Goal: Information Seeking & Learning: Learn about a topic

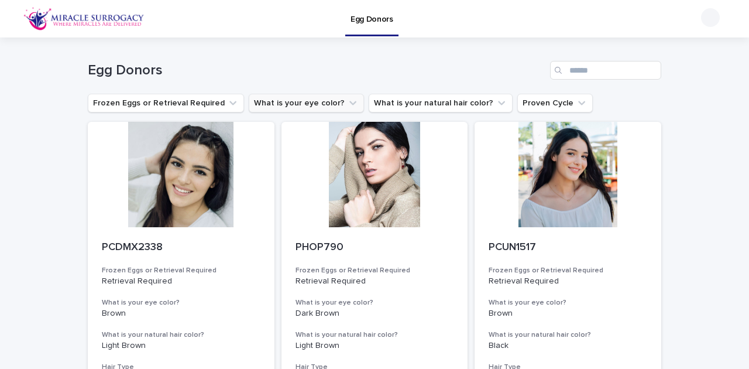
click at [285, 105] on button "What is your eye color?" at bounding box center [306, 103] width 115 height 19
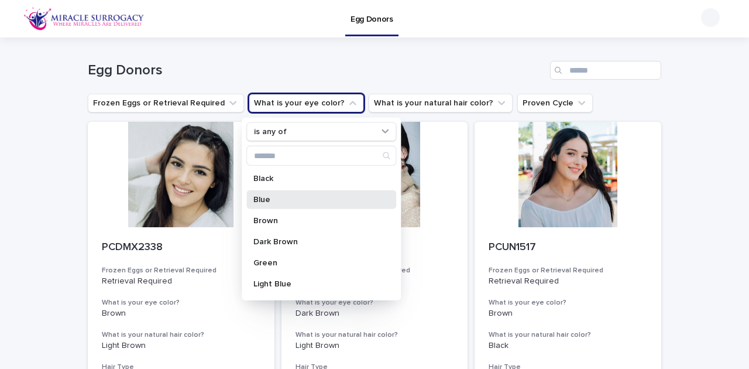
click at [301, 200] on p "Blue" at bounding box center [315, 199] width 124 height 8
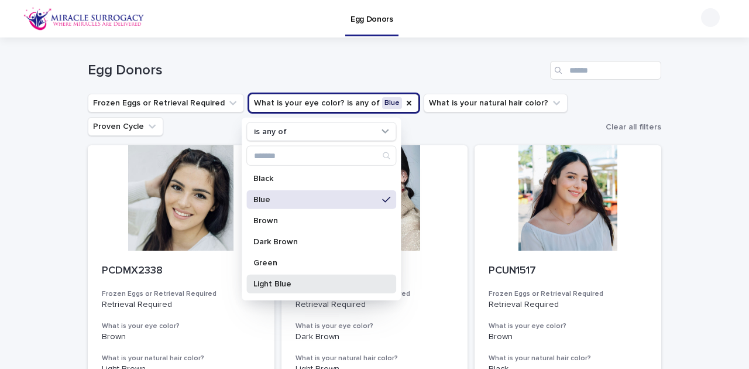
click at [288, 280] on p "Light Blue" at bounding box center [315, 284] width 124 height 8
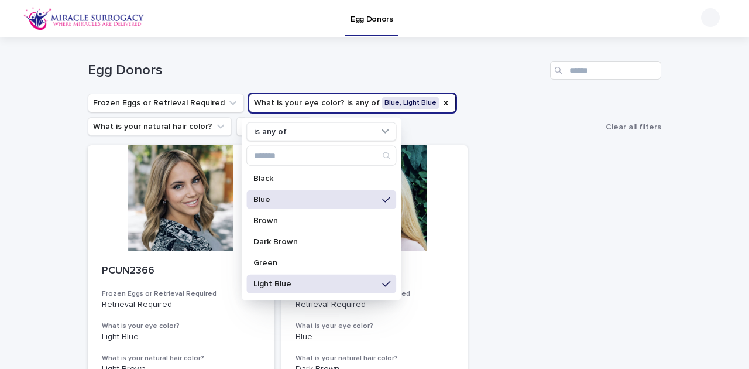
click at [299, 193] on div "Blue" at bounding box center [321, 199] width 150 height 19
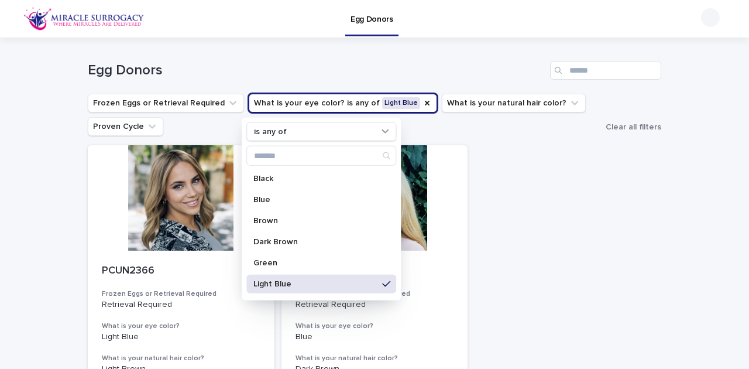
click at [296, 290] on div "Light Blue" at bounding box center [321, 283] width 150 height 19
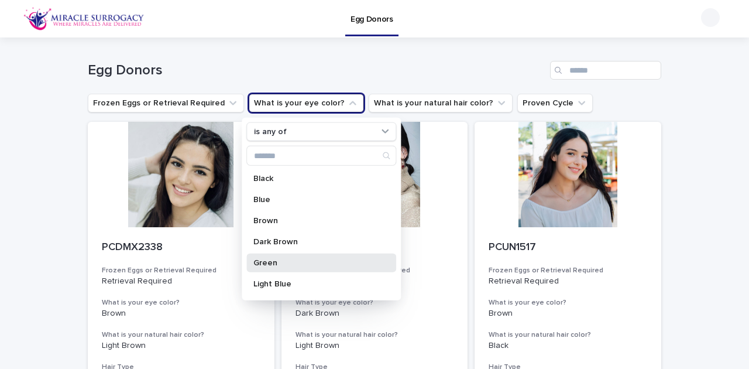
click at [293, 263] on p "Green" at bounding box center [315, 263] width 124 height 8
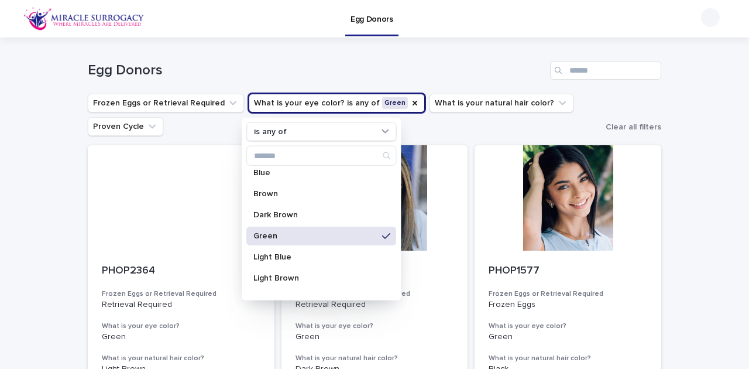
scroll to position [39, 0]
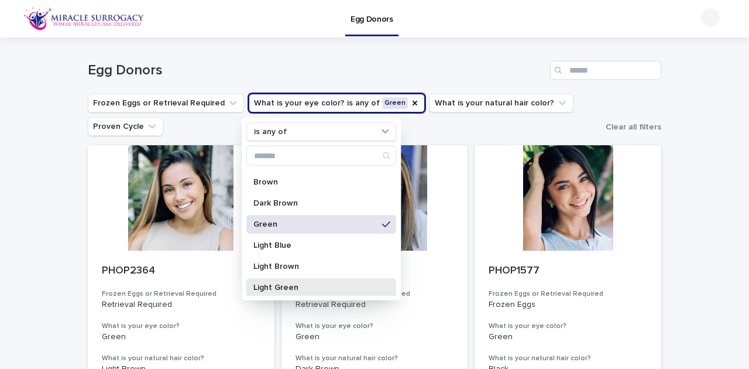
click at [296, 280] on div "Light Green" at bounding box center [321, 287] width 150 height 19
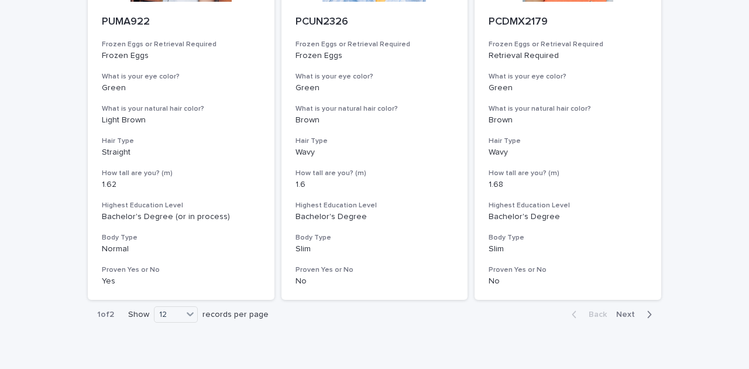
scroll to position [1533, 0]
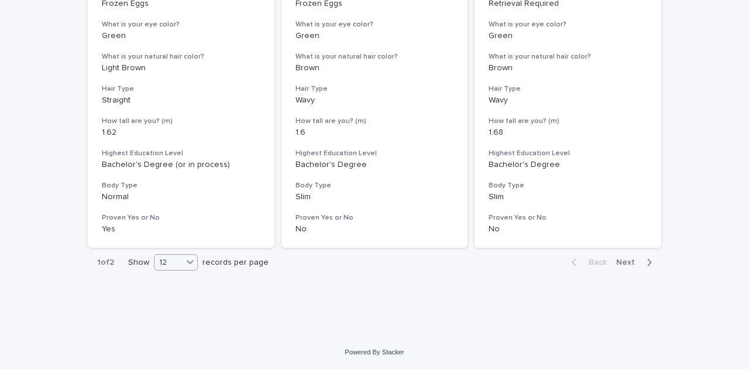
click at [170, 267] on div "12" at bounding box center [169, 262] width 28 height 12
click at [164, 305] on div "36" at bounding box center [174, 306] width 43 height 14
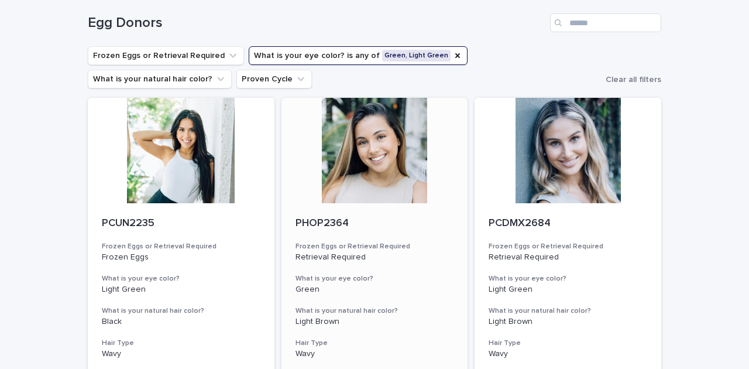
scroll to position [0, 0]
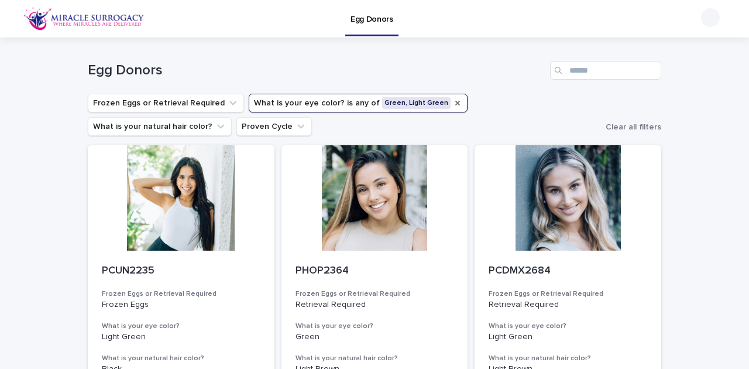
click at [453, 103] on icon "What is your eye color?" at bounding box center [457, 102] width 9 height 9
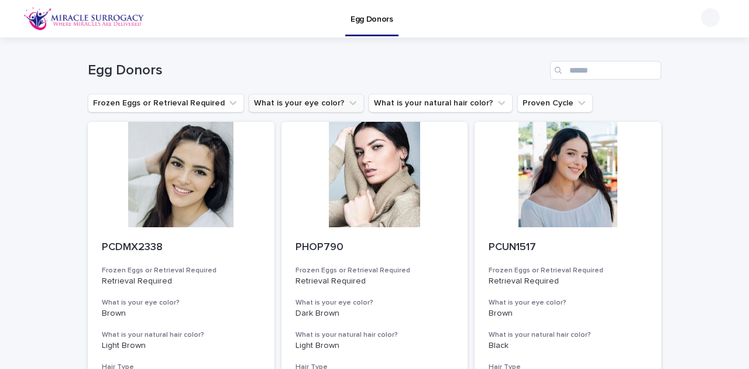
click at [347, 104] on icon "What is your eye color?" at bounding box center [353, 103] width 12 height 12
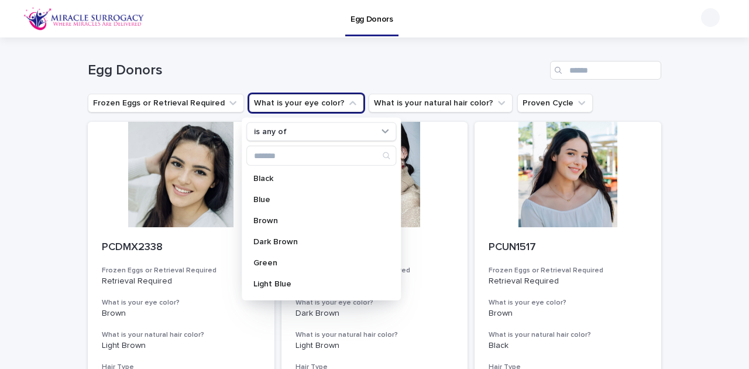
scroll to position [78, 0]
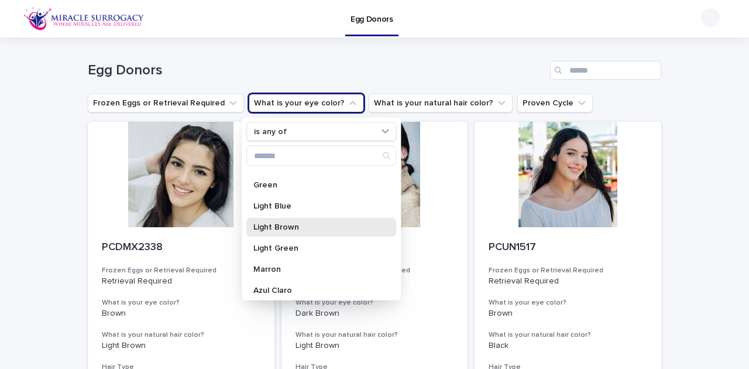
click at [303, 225] on p "Light Brown" at bounding box center [315, 227] width 124 height 8
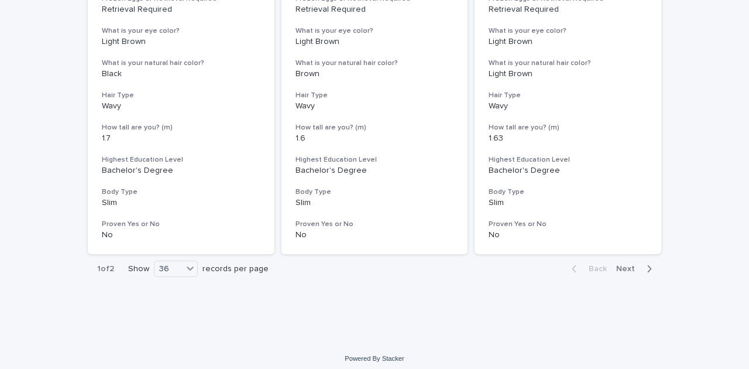
scroll to position [4818, 0]
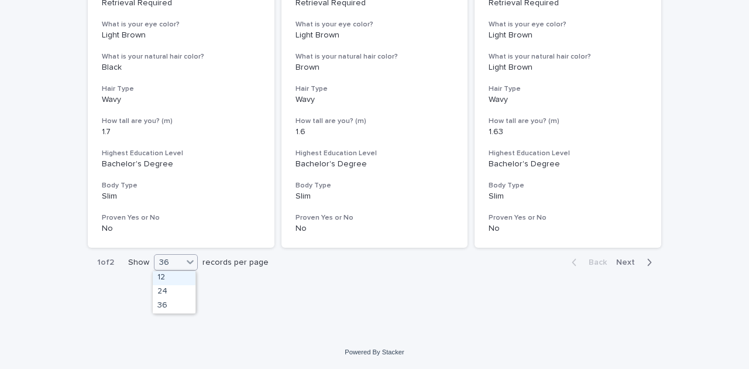
click at [171, 263] on div "36" at bounding box center [169, 262] width 28 height 12
drag, startPoint x: 630, startPoint y: 265, endPoint x: 658, endPoint y: 86, distance: 180.8
click at [630, 264] on span "Next" at bounding box center [629, 262] width 26 height 8
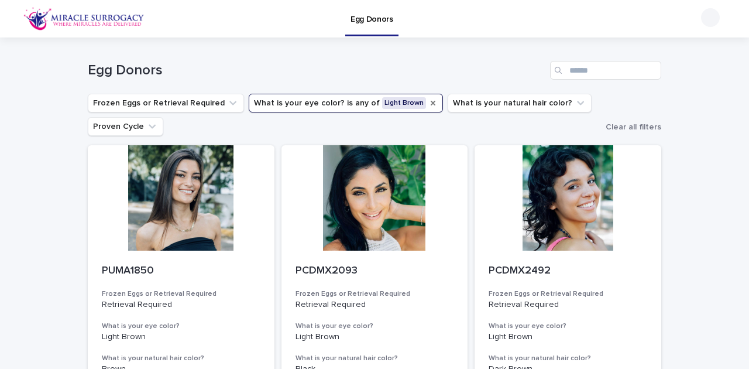
click at [431, 104] on icon "What is your eye color?" at bounding box center [433, 103] width 5 height 5
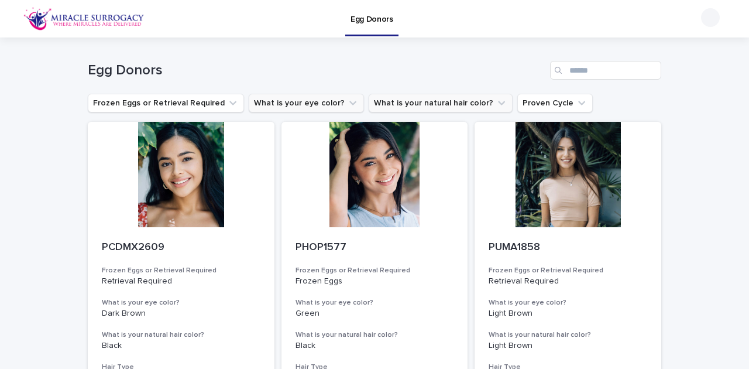
click at [496, 104] on icon "What is your natural hair color?" at bounding box center [502, 103] width 12 height 12
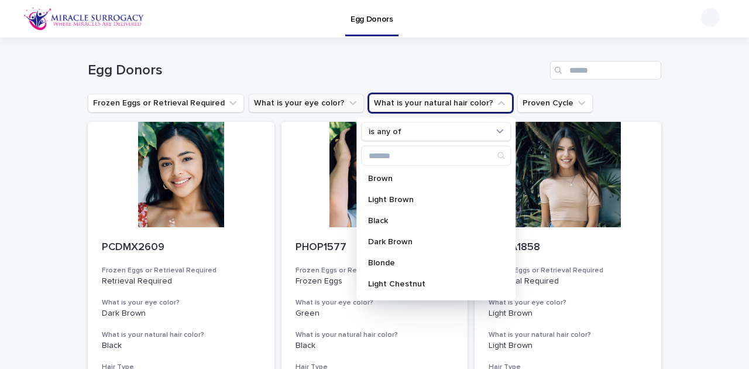
click at [446, 73] on h1 "Egg Donors" at bounding box center [317, 70] width 458 height 17
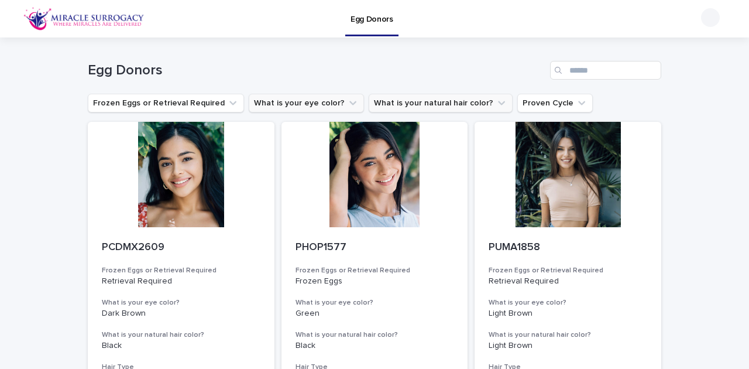
click at [496, 102] on icon "What is your natural hair color?" at bounding box center [502, 103] width 12 height 12
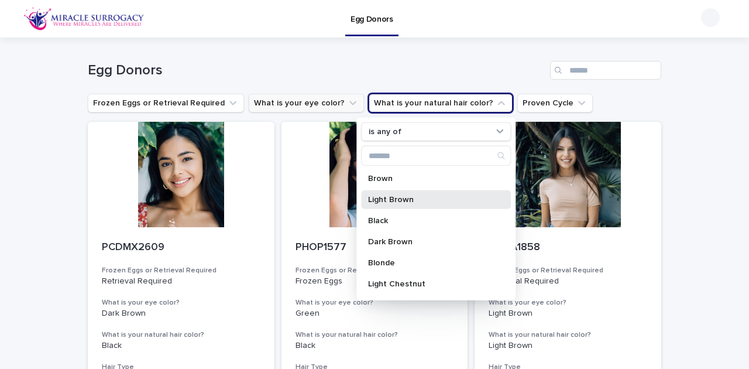
click at [431, 198] on p "Light Brown" at bounding box center [430, 199] width 124 height 8
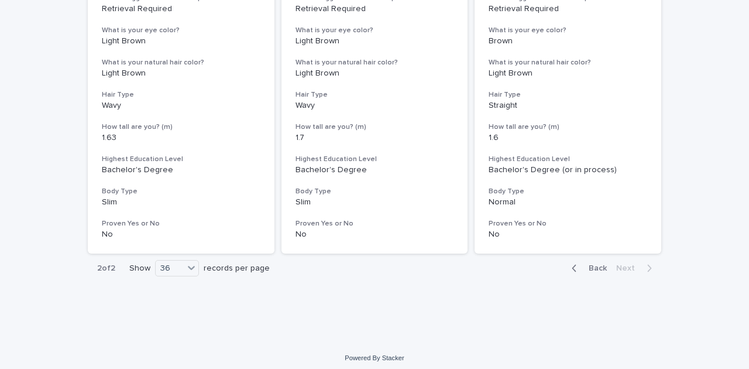
scroll to position [712, 0]
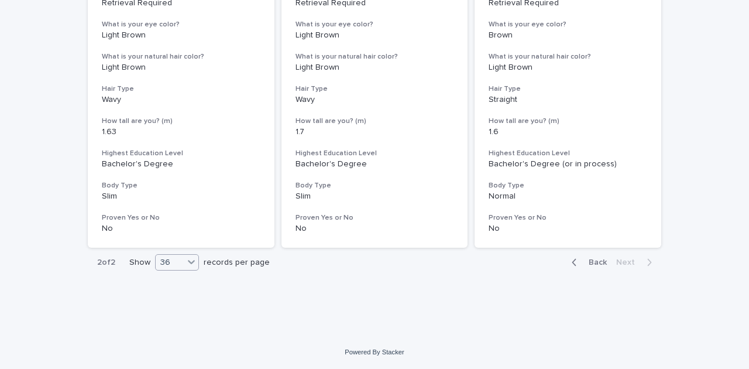
click at [169, 265] on div "36" at bounding box center [170, 262] width 28 height 12
click at [169, 304] on div "36" at bounding box center [176, 306] width 43 height 14
click at [596, 261] on span "Back" at bounding box center [594, 262] width 25 height 8
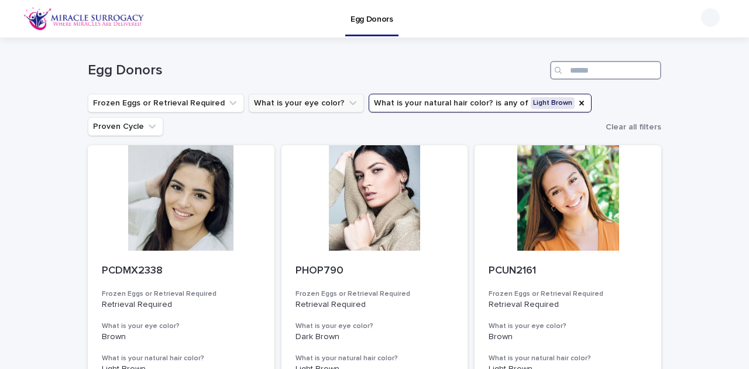
click at [593, 75] on input "Search" at bounding box center [605, 70] width 111 height 19
paste input "*********"
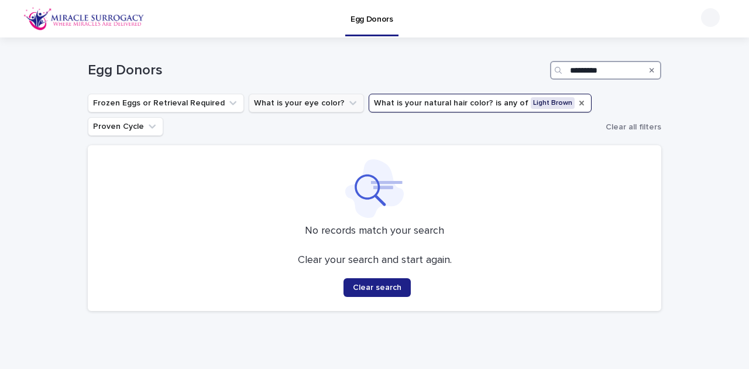
type input "*********"
click at [579, 104] on icon "What is your natural hair color?" at bounding box center [581, 103] width 5 height 5
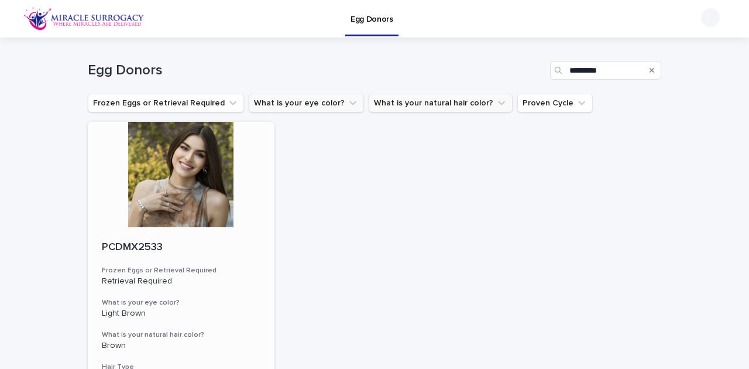
click at [176, 200] on div at bounding box center [181, 174] width 187 height 105
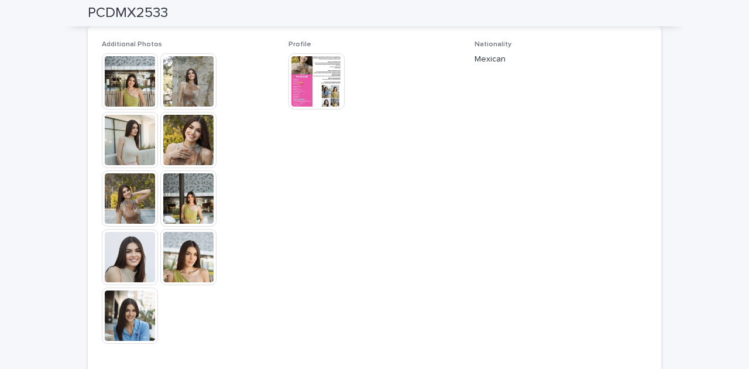
scroll to position [353, 0]
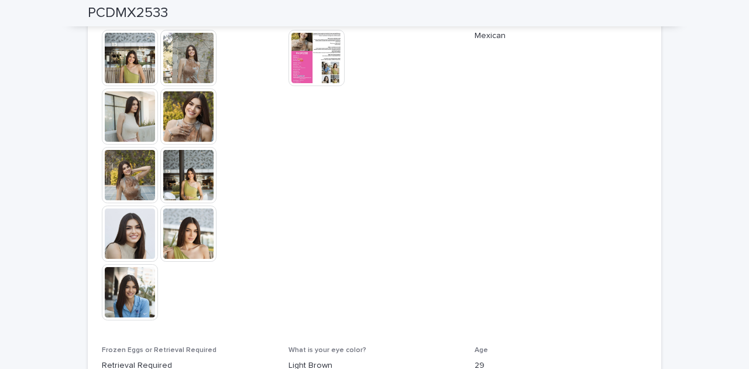
click at [197, 227] on img at bounding box center [188, 233] width 56 height 56
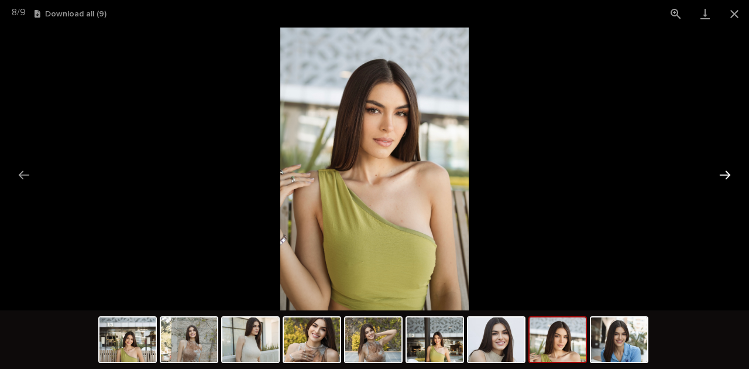
click at [722, 170] on button "Next slide" at bounding box center [725, 174] width 25 height 23
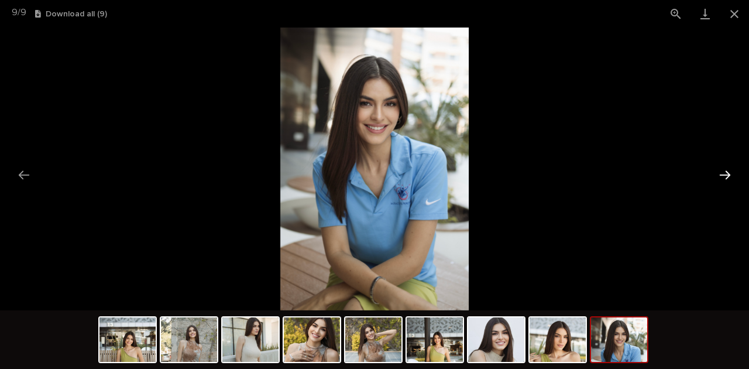
click at [722, 170] on button "Next slide" at bounding box center [725, 174] width 25 height 23
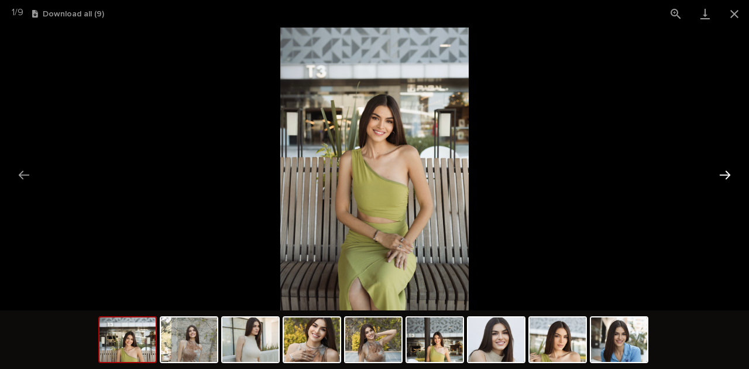
click at [722, 170] on button "Next slide" at bounding box center [725, 174] width 25 height 23
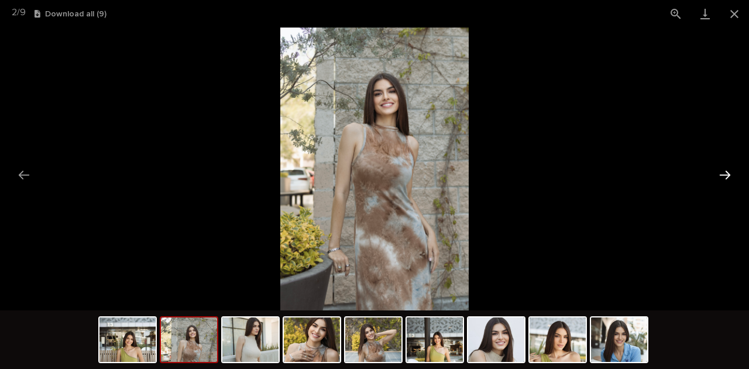
click at [722, 170] on button "Next slide" at bounding box center [725, 174] width 25 height 23
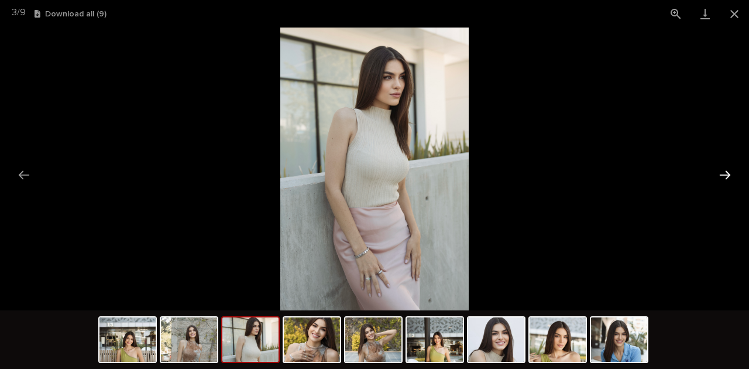
click at [722, 170] on button "Next slide" at bounding box center [725, 174] width 25 height 23
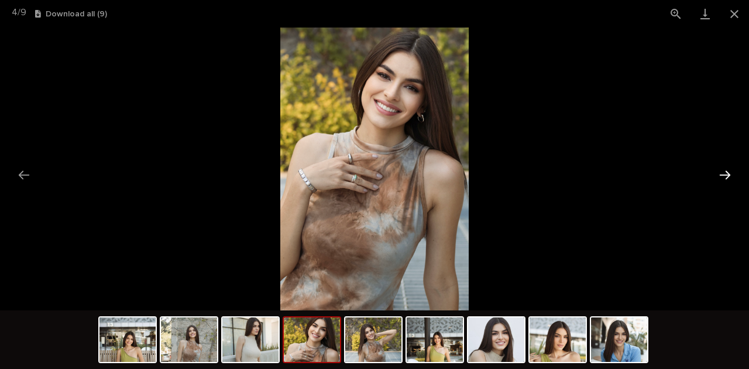
click at [722, 170] on button "Next slide" at bounding box center [725, 174] width 25 height 23
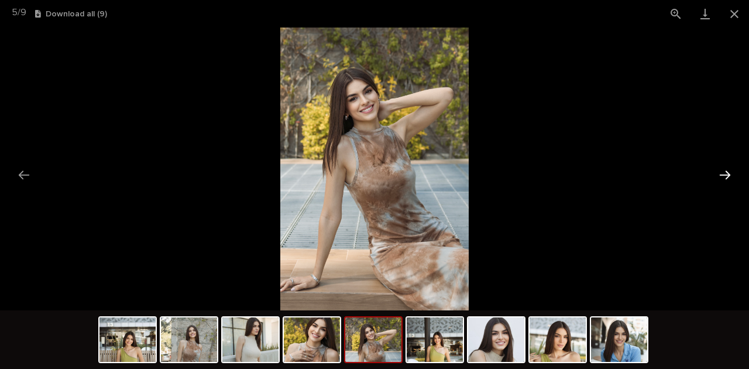
click at [722, 170] on button "Next slide" at bounding box center [725, 174] width 25 height 23
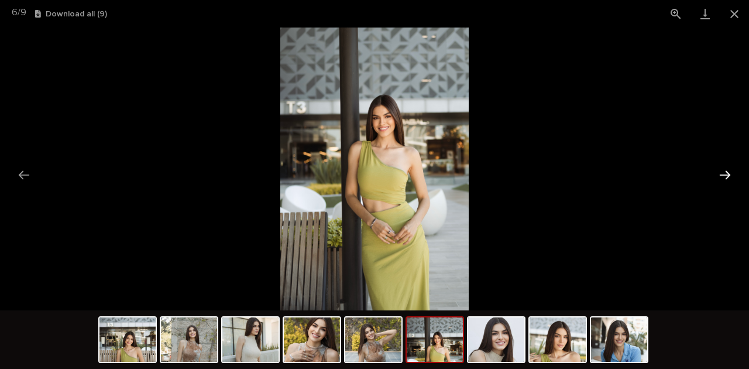
click at [722, 171] on button "Next slide" at bounding box center [725, 174] width 25 height 23
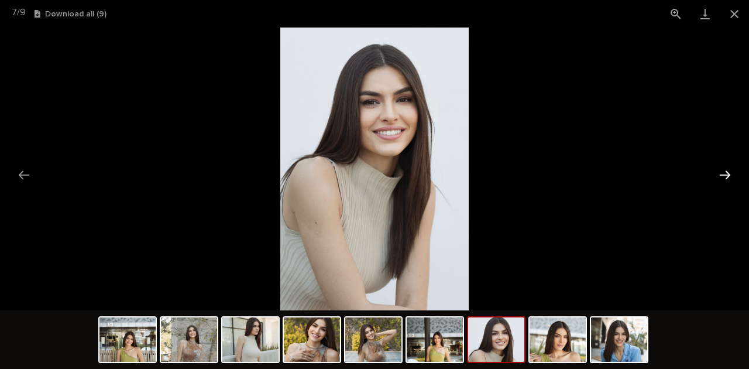
click at [722, 171] on button "Next slide" at bounding box center [725, 174] width 25 height 23
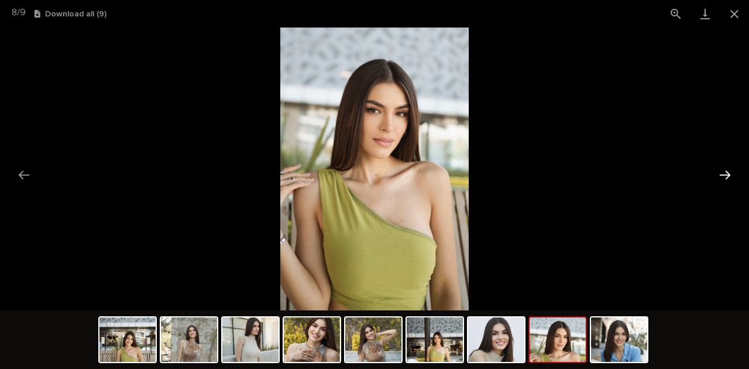
click at [722, 171] on button "Next slide" at bounding box center [725, 174] width 25 height 23
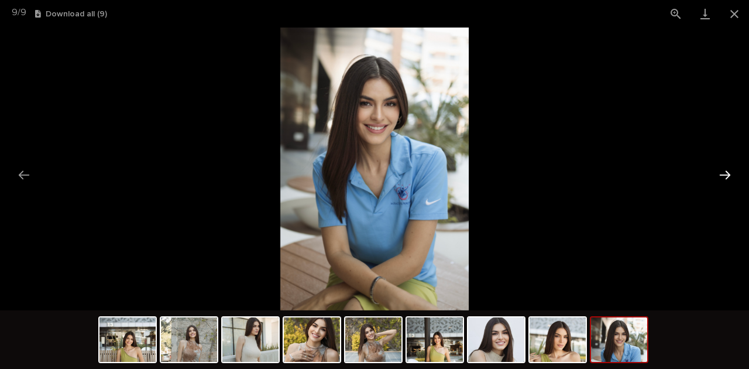
click at [722, 171] on button "Next slide" at bounding box center [725, 174] width 25 height 23
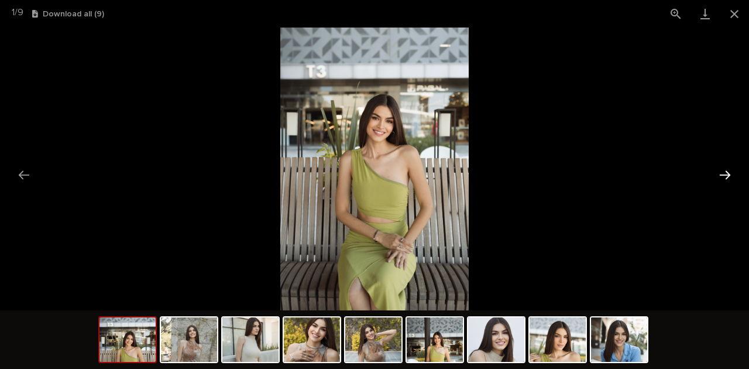
click at [722, 171] on button "Next slide" at bounding box center [725, 174] width 25 height 23
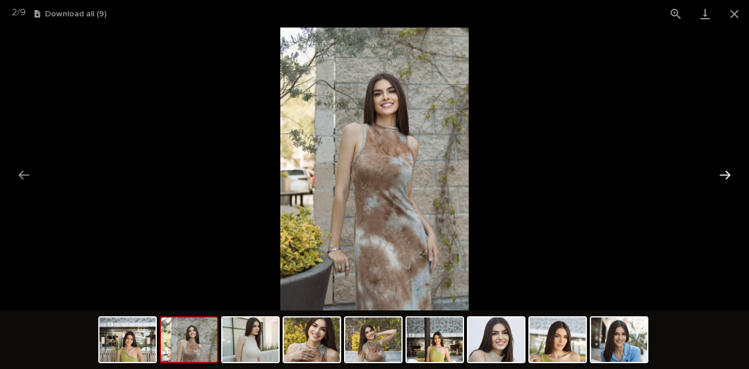
click at [722, 171] on button "Next slide" at bounding box center [725, 174] width 25 height 23
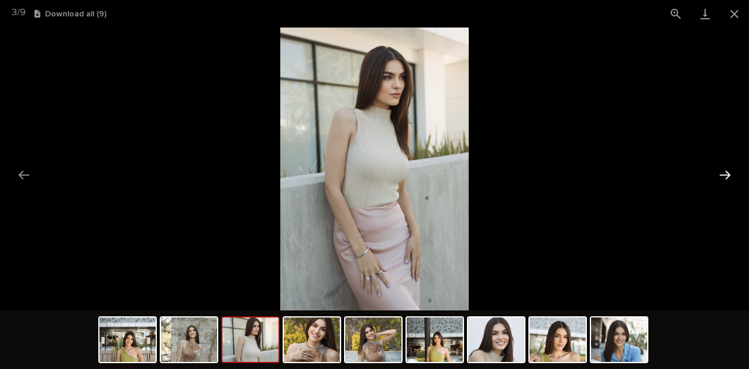
click at [722, 171] on button "Next slide" at bounding box center [725, 174] width 25 height 23
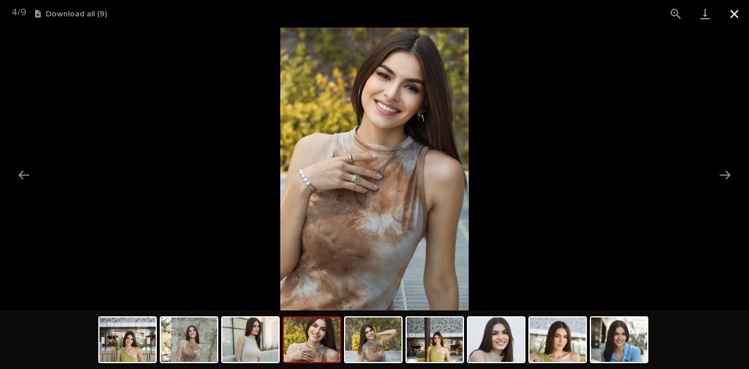
click at [732, 16] on button "Close gallery" at bounding box center [734, 14] width 29 height 28
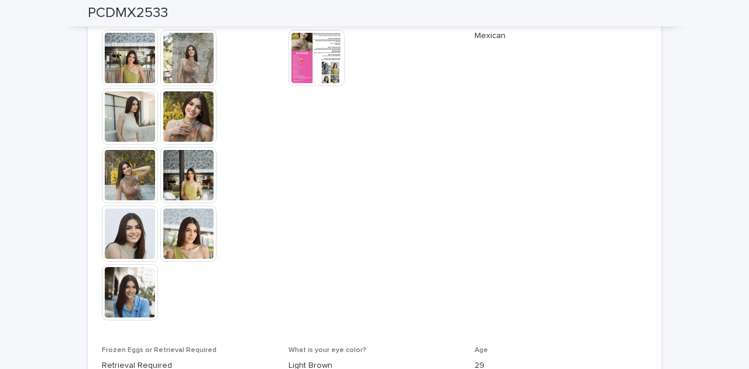
click at [303, 67] on img at bounding box center [317, 58] width 56 height 56
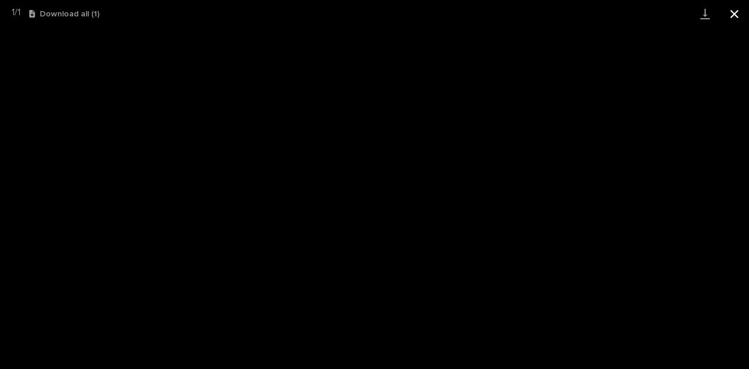
click at [740, 14] on button "Close gallery" at bounding box center [734, 14] width 29 height 28
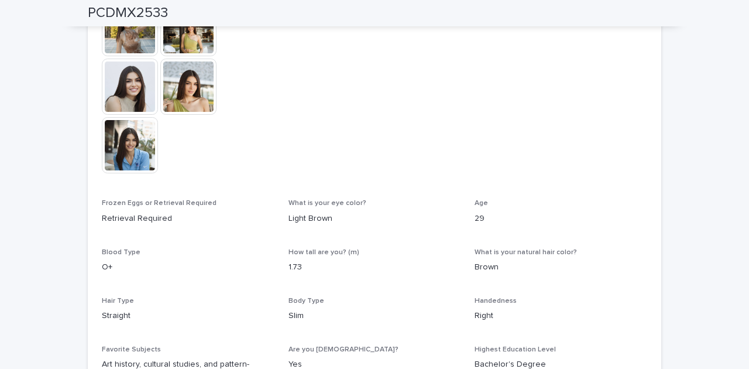
scroll to position [626, 0]
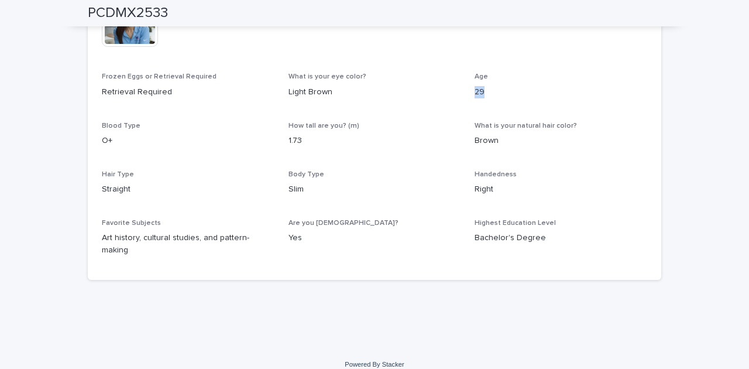
drag, startPoint x: 480, startPoint y: 88, endPoint x: 465, endPoint y: 92, distance: 15.4
click at [465, 92] on div "Additional Photos This file cannot be opened Download File Profile This file ca…" at bounding box center [374, 5] width 545 height 522
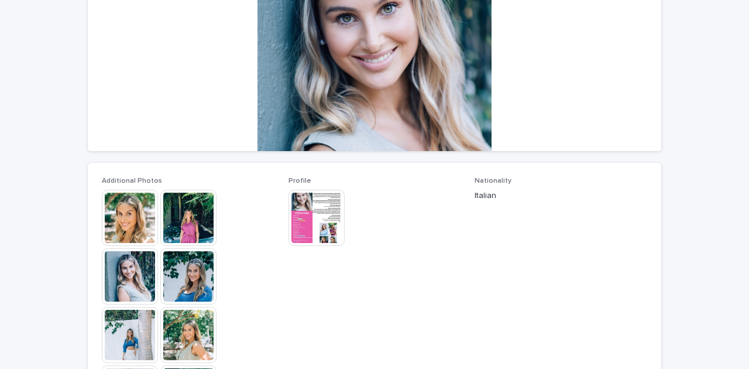
scroll to position [273, 0]
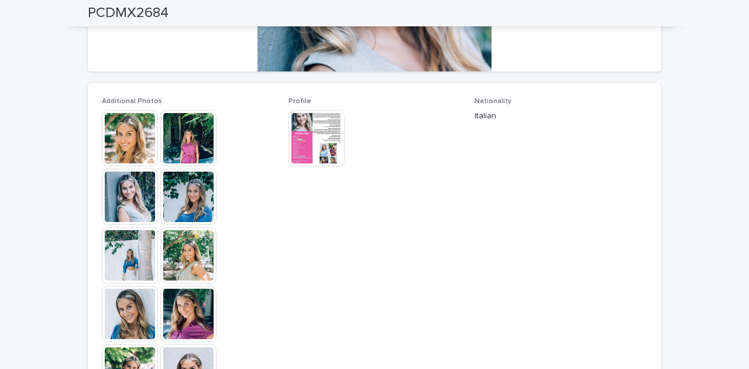
click at [350, 149] on div "This file cannot be opened Download File" at bounding box center [375, 139] width 173 height 59
click at [315, 152] on img at bounding box center [317, 138] width 56 height 56
